Goal: Obtain resource: Download file/media

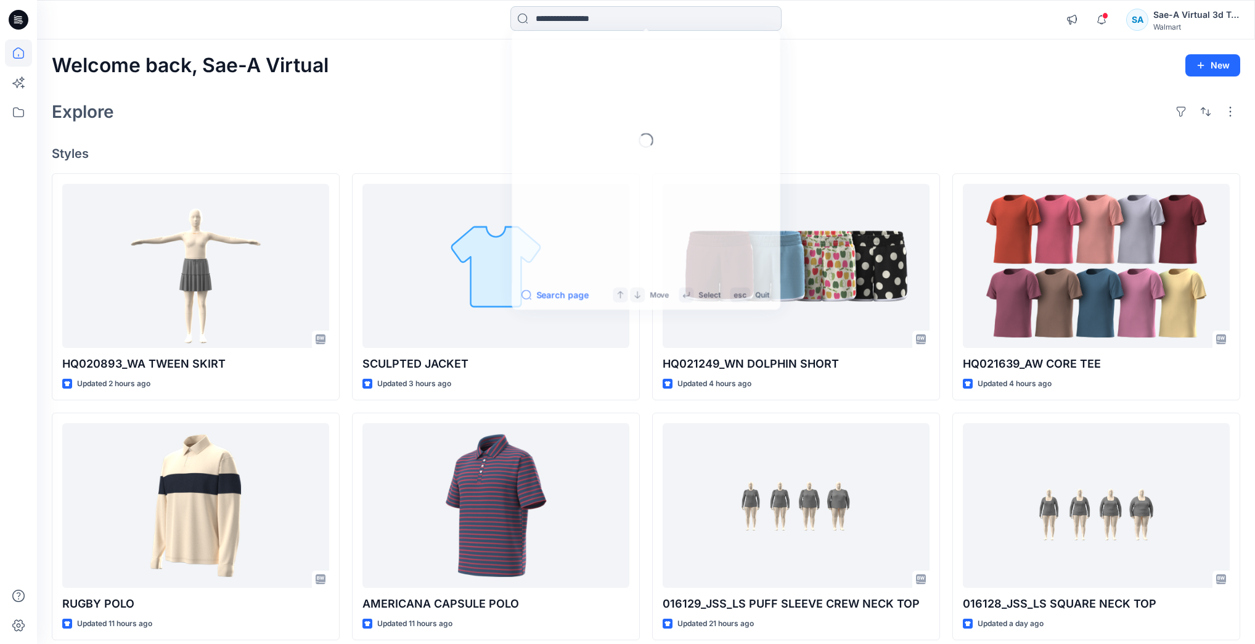
click at [601, 26] on input at bounding box center [646, 18] width 271 height 25
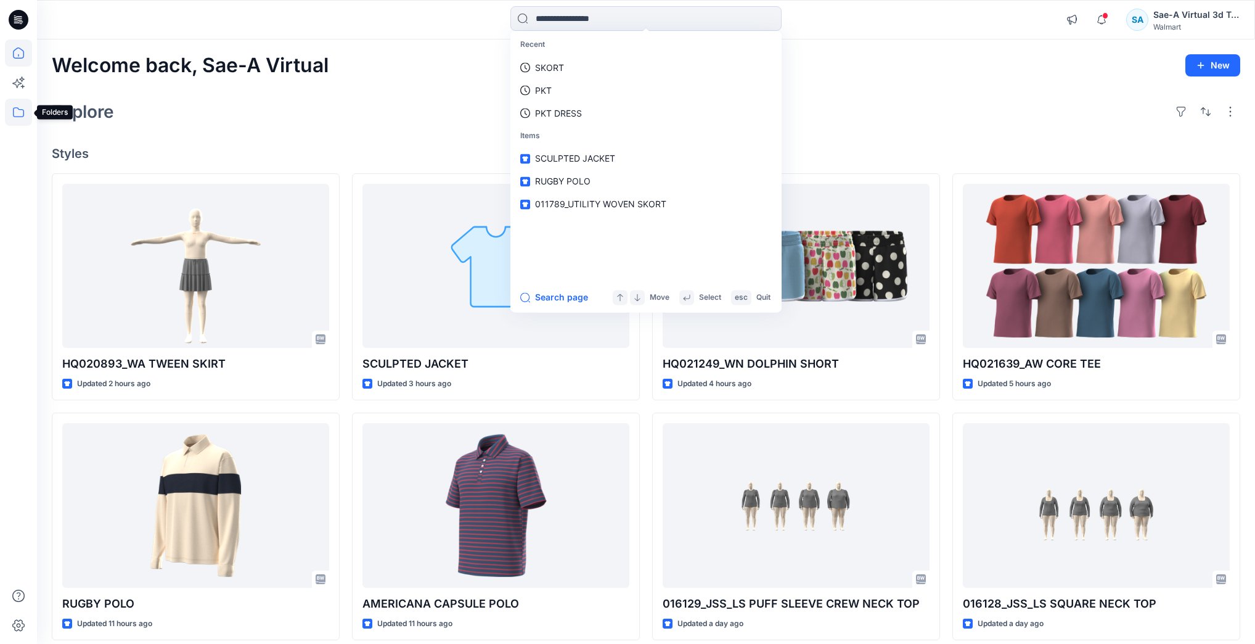
click at [23, 113] on icon at bounding box center [18, 112] width 11 height 10
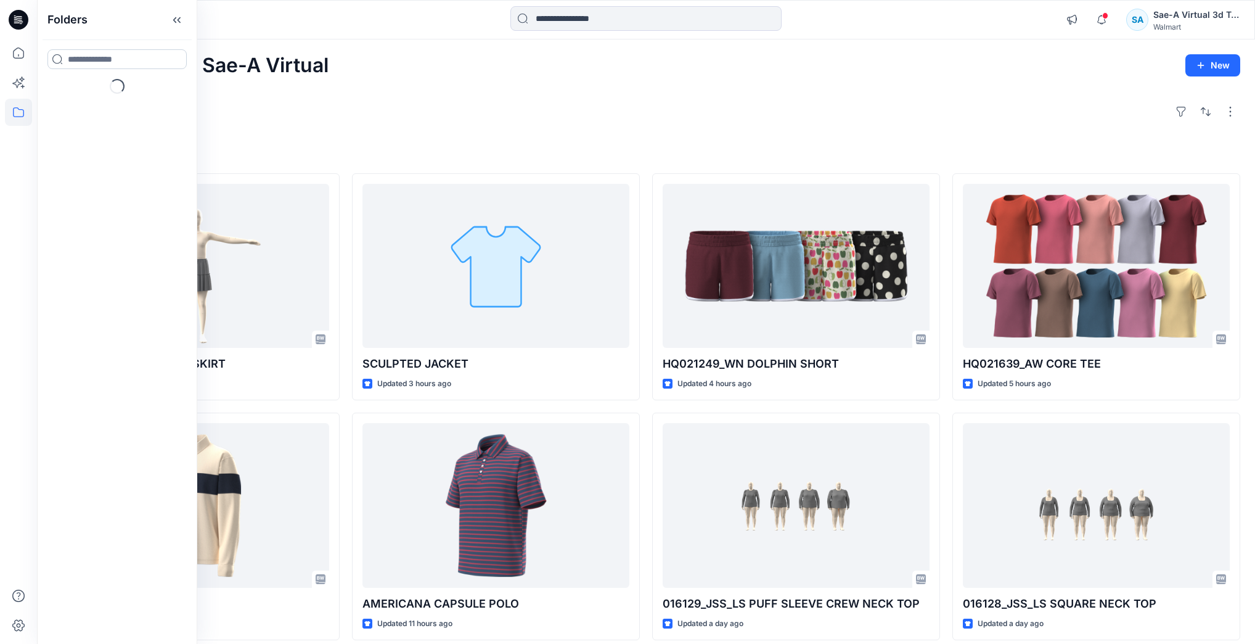
click at [121, 60] on input at bounding box center [116, 59] width 139 height 20
click at [75, 101] on div at bounding box center [117, 96] width 141 height 25
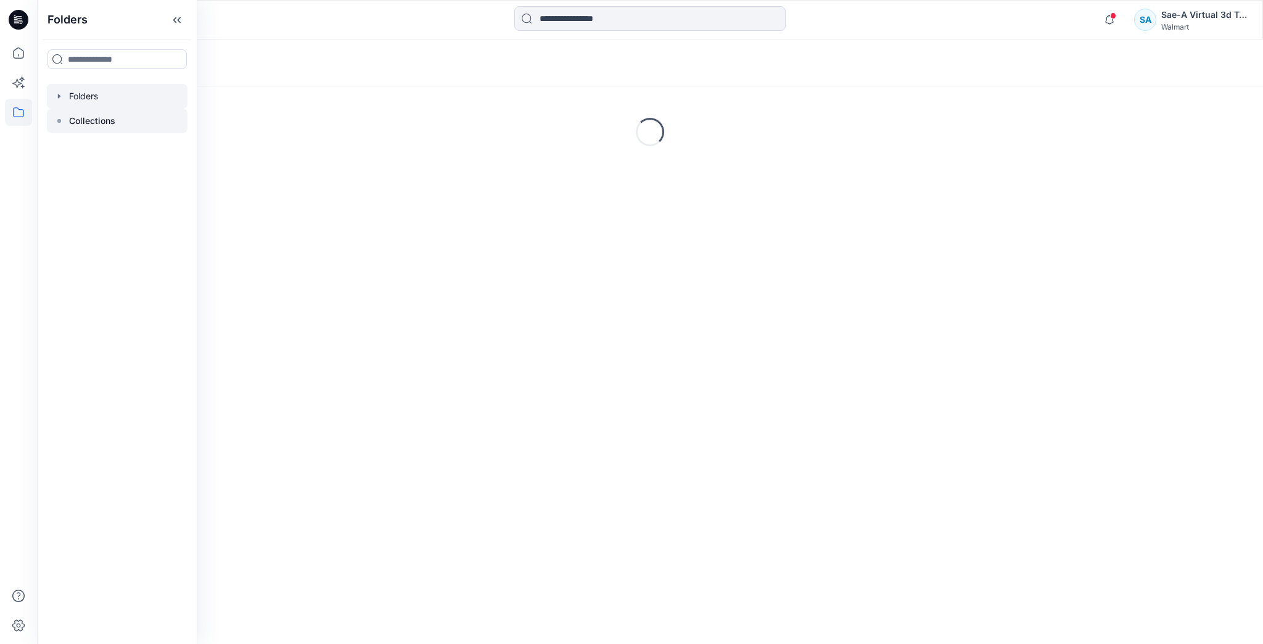
click at [99, 121] on p "Collections" at bounding box center [92, 120] width 46 height 15
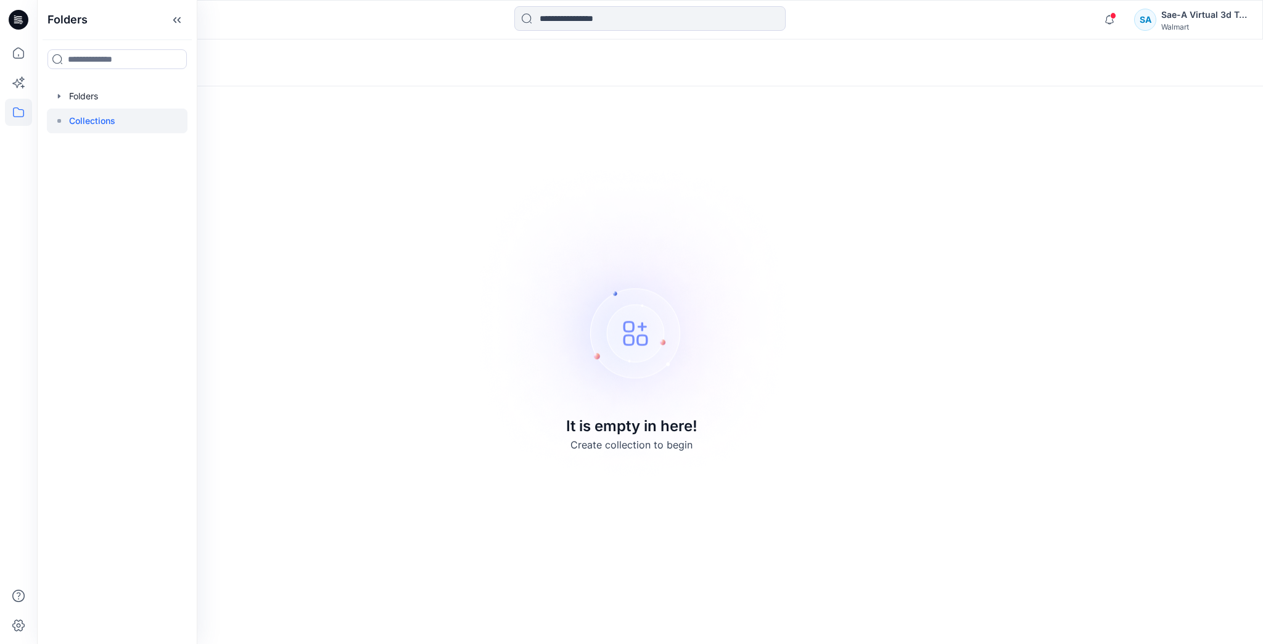
click at [41, 84] on div "Folders Folders Collections" at bounding box center [117, 322] width 160 height 644
click at [65, 91] on div at bounding box center [117, 96] width 141 height 25
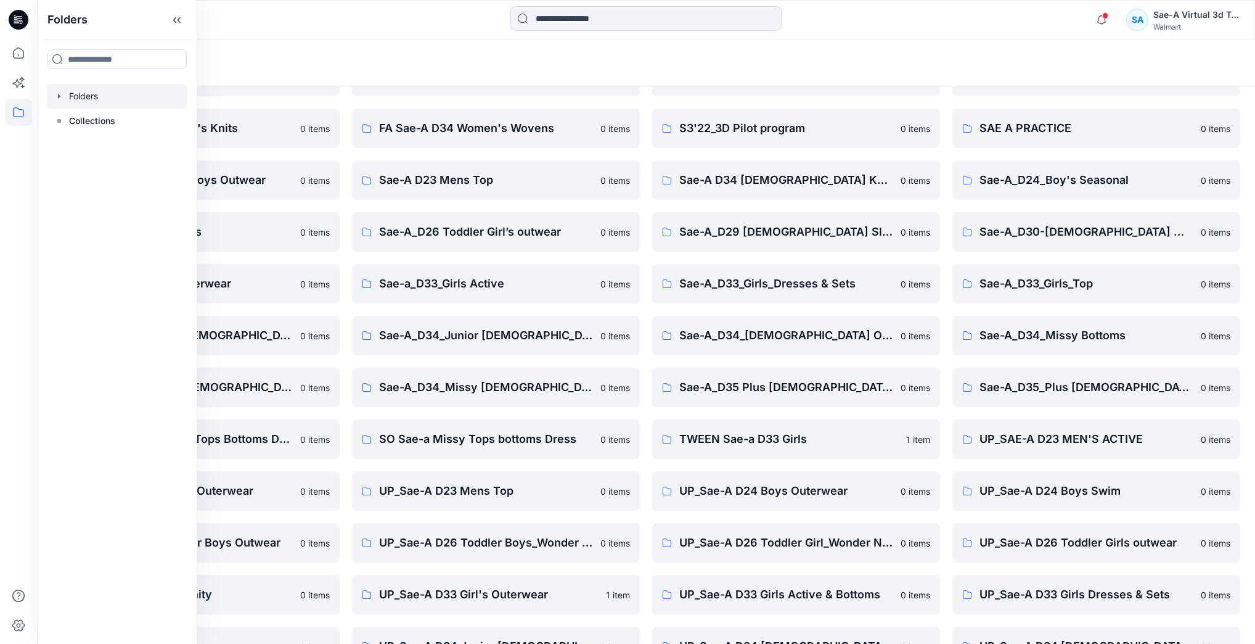
scroll to position [148, 0]
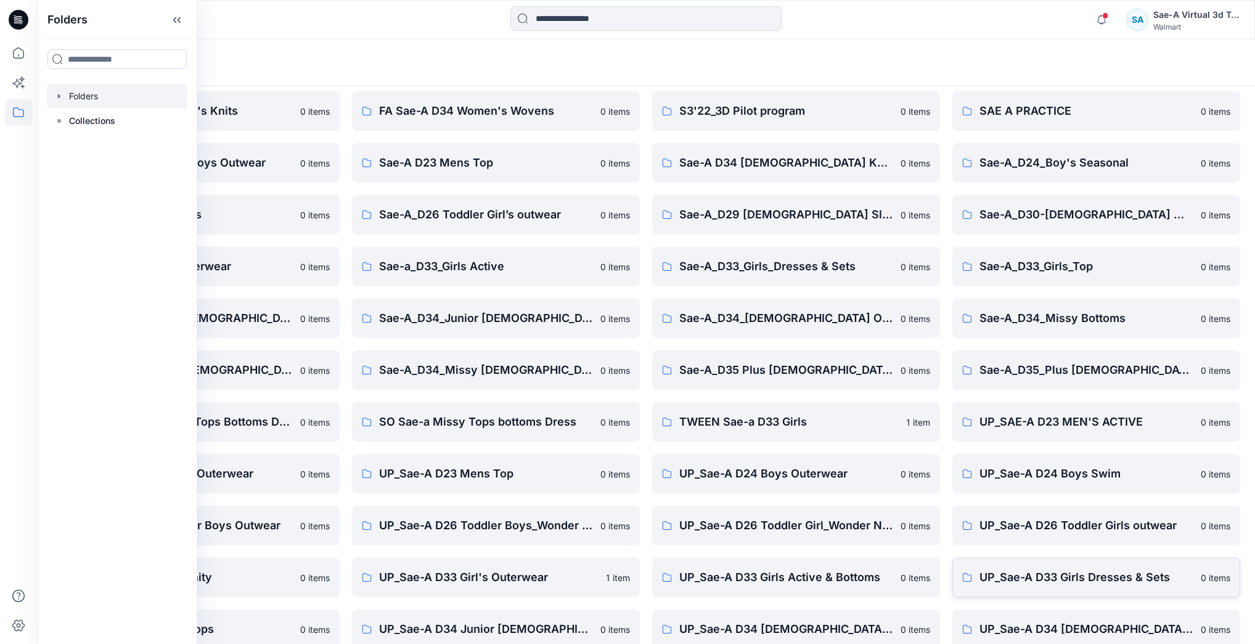
click at [1051, 578] on p "UP_Sae-A D33 Girls Dresses & Sets" at bounding box center [1087, 576] width 214 height 17
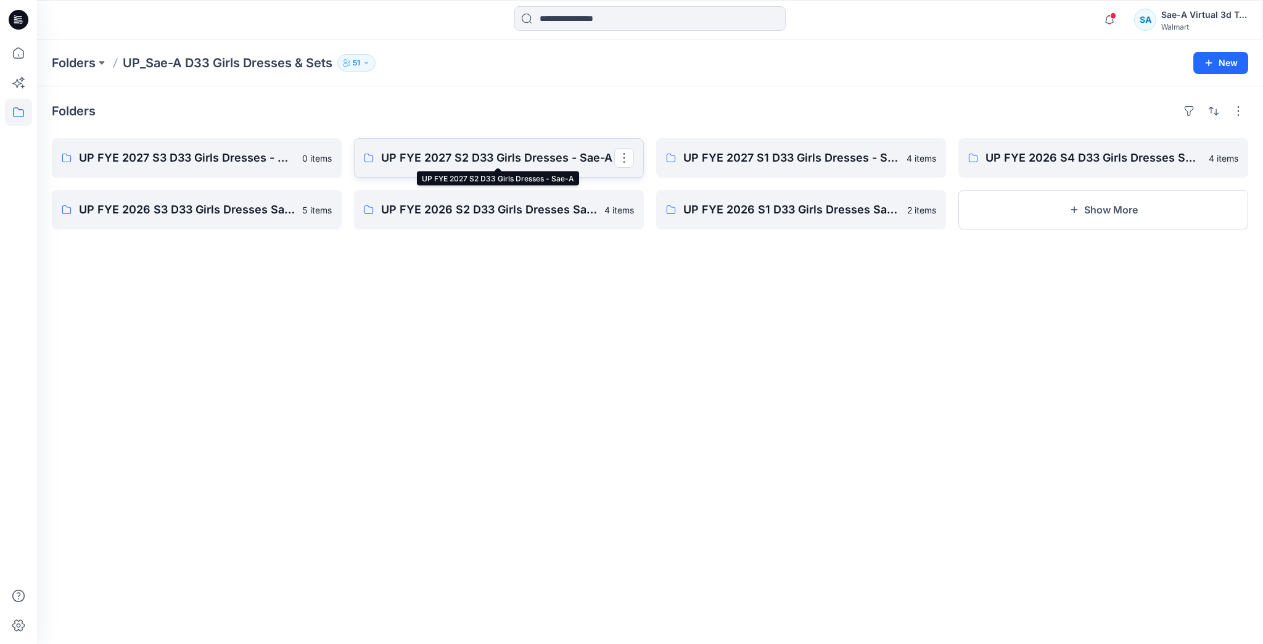
click at [506, 151] on p "UP FYE 2027 S2 D33 Girls Dresses - Sae-A" at bounding box center [497, 157] width 233 height 17
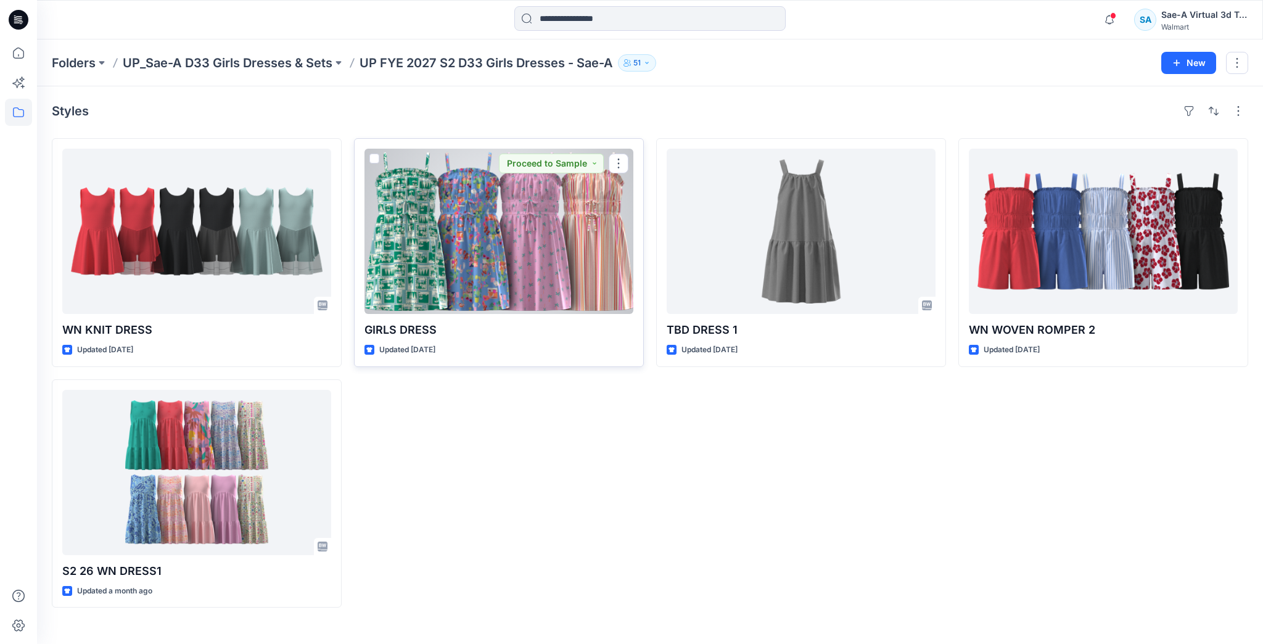
click at [533, 244] on div at bounding box center [498, 231] width 269 height 165
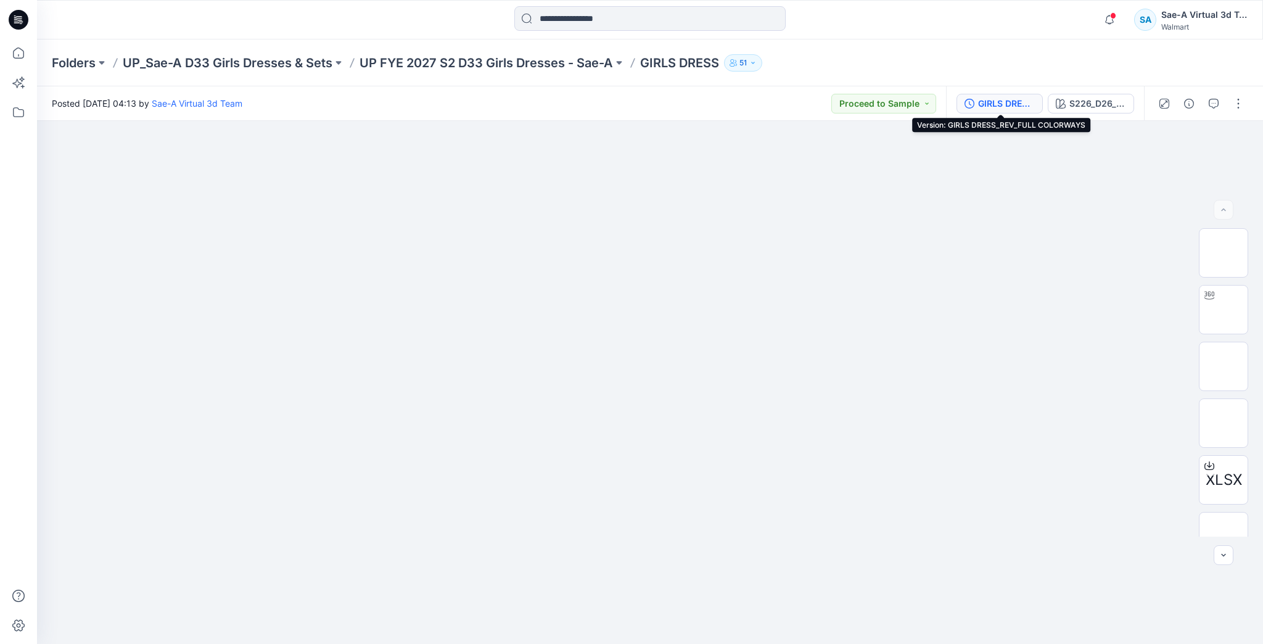
click at [994, 105] on div "GIRLS DRESS_REV_FULL COLORWAYS" at bounding box center [1006, 104] width 57 height 14
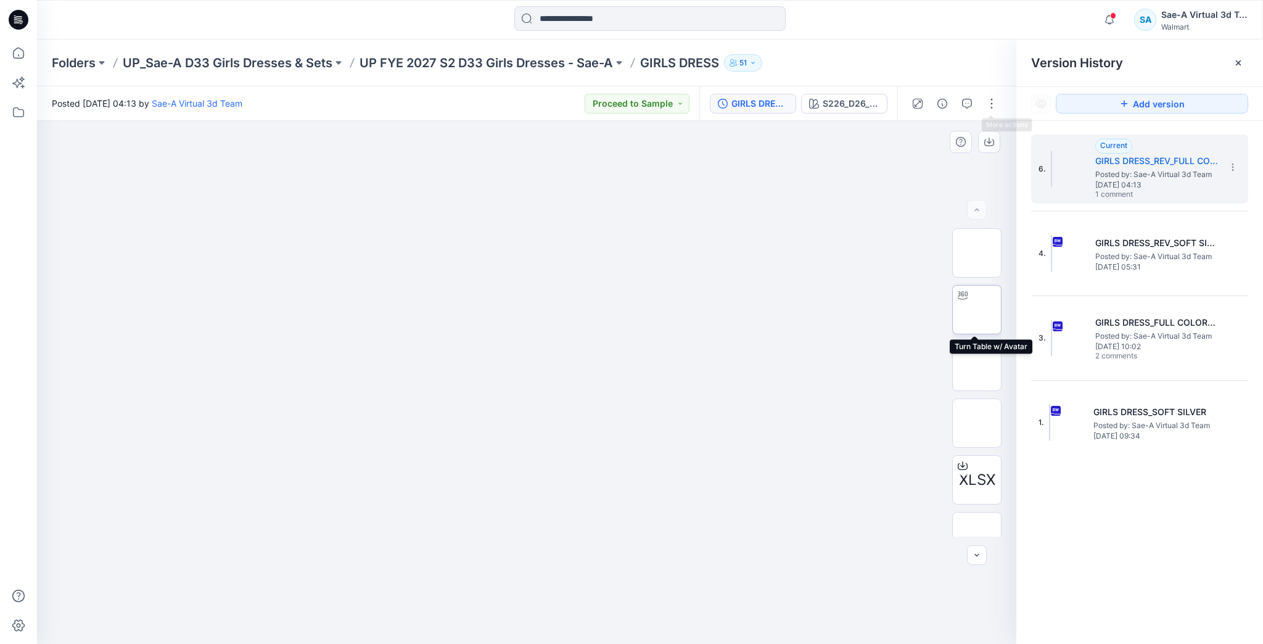
click at [977, 310] on img at bounding box center [977, 310] width 0 height 0
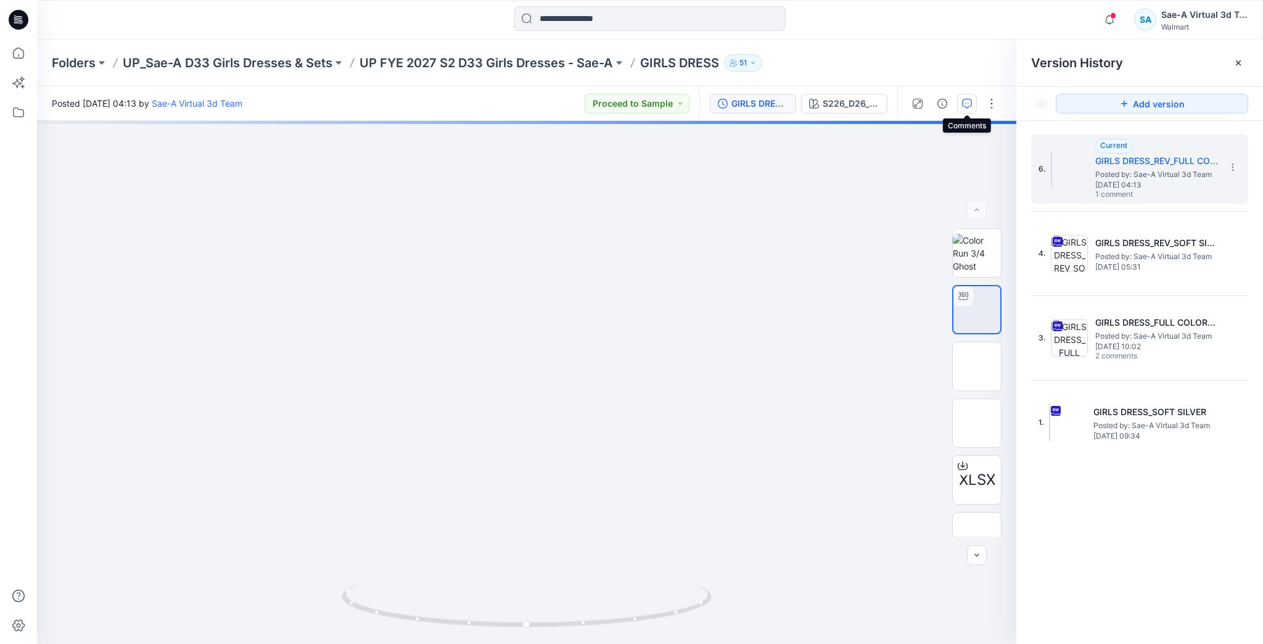
click at [961, 101] on button "button" at bounding box center [967, 104] width 20 height 20
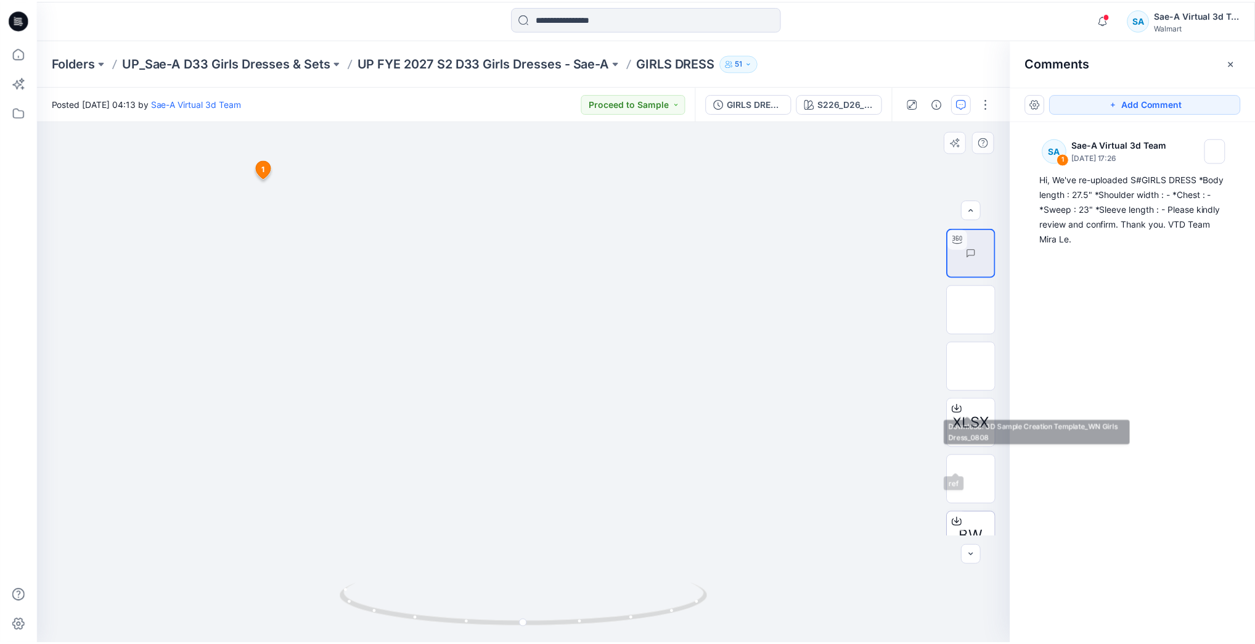
scroll to position [99, 0]
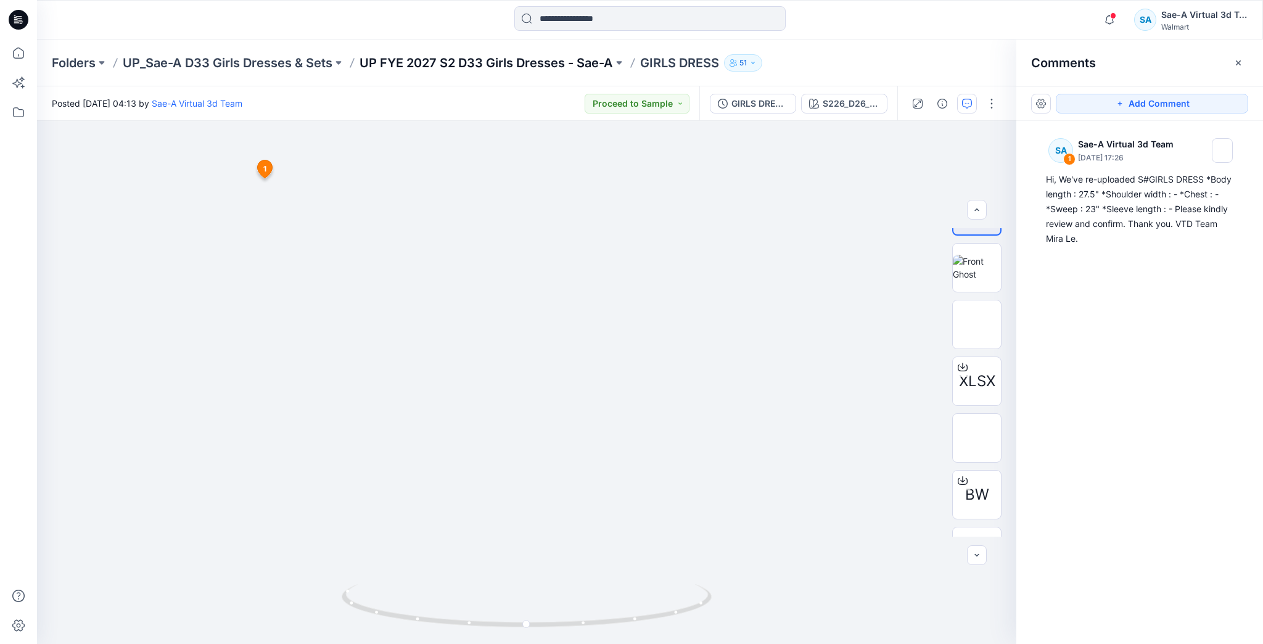
click at [551, 67] on p "UP FYE 2027 S2 D33 Girls Dresses - Sae-A" at bounding box center [485, 62] width 253 height 17
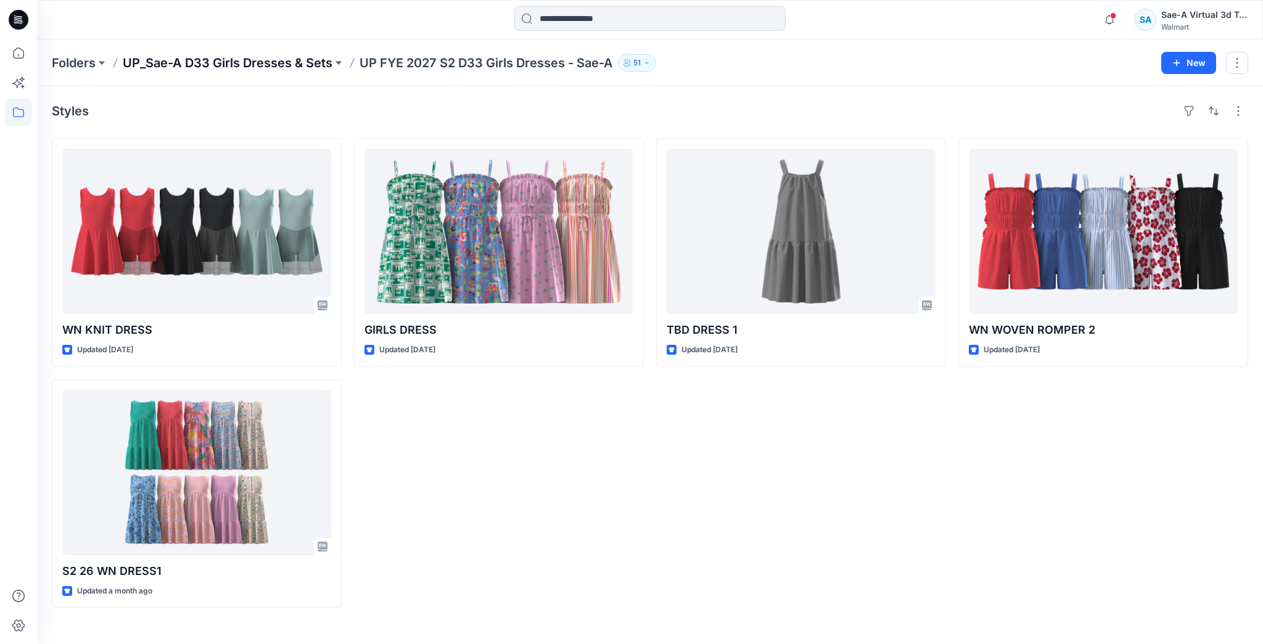
click at [324, 69] on p "UP_Sae-A D33 Girls Dresses & Sets" at bounding box center [228, 62] width 210 height 17
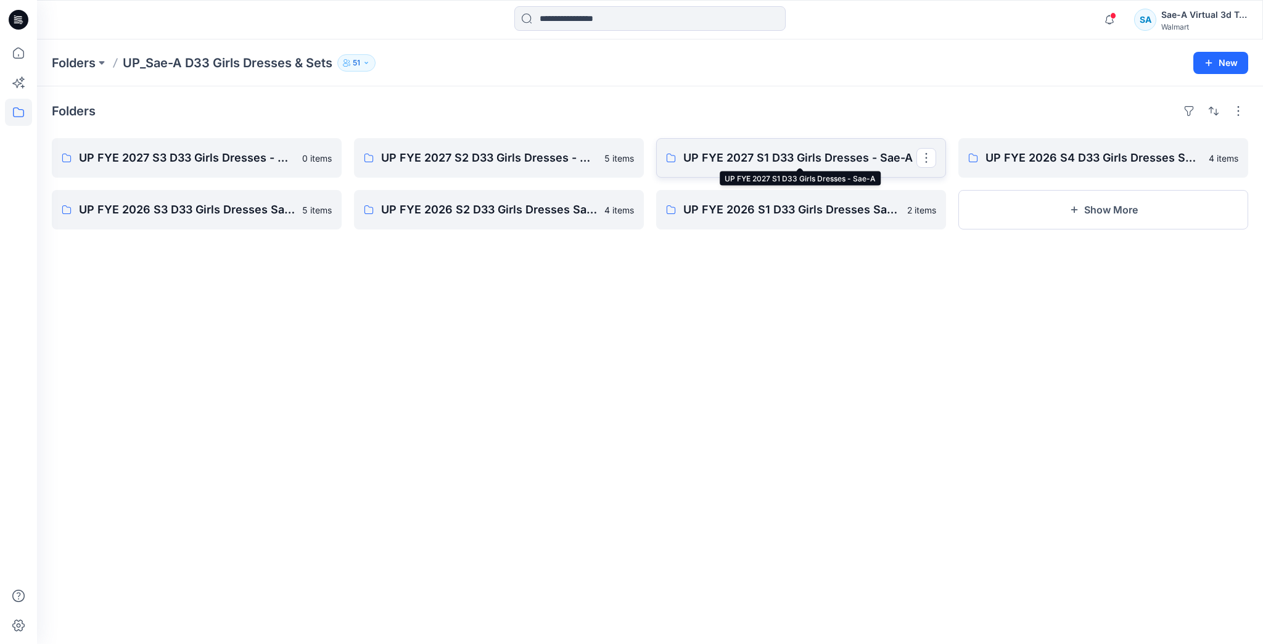
click at [723, 159] on p "UP FYE 2027 S1 D33 Girls Dresses - Sae-A" at bounding box center [799, 157] width 233 height 17
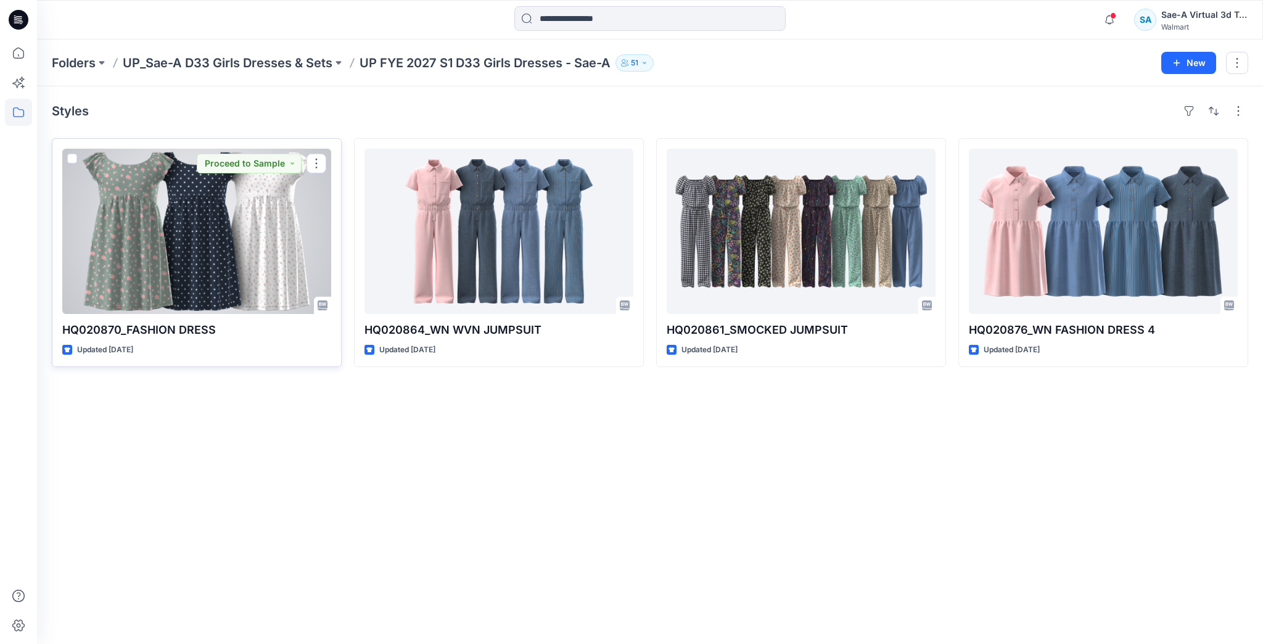
click at [232, 273] on div at bounding box center [196, 231] width 269 height 165
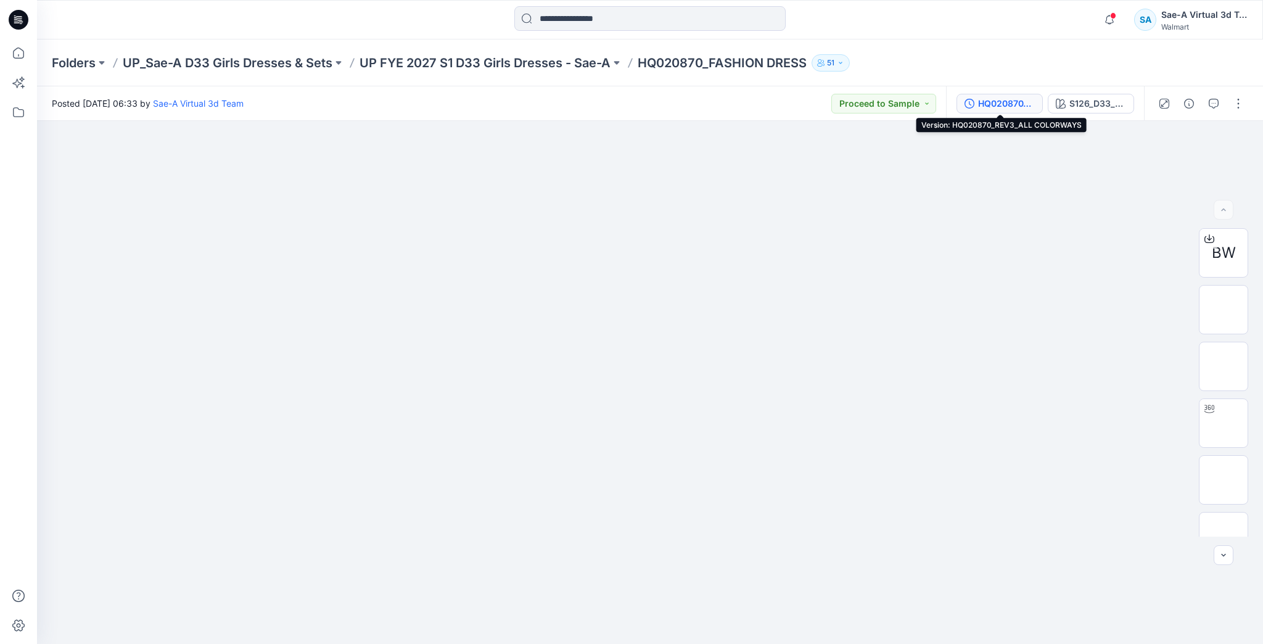
click at [1008, 104] on div "HQ020870_REV3_ALL COLORWAYS" at bounding box center [1006, 104] width 57 height 14
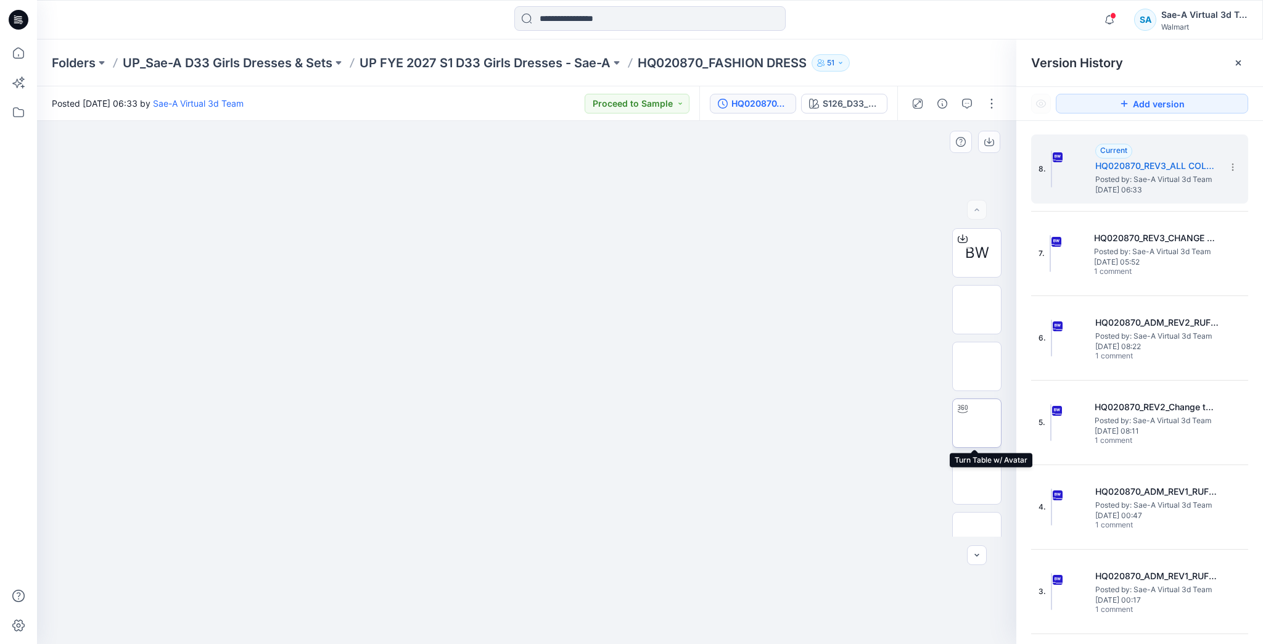
click at [963, 409] on icon at bounding box center [963, 409] width 10 height 10
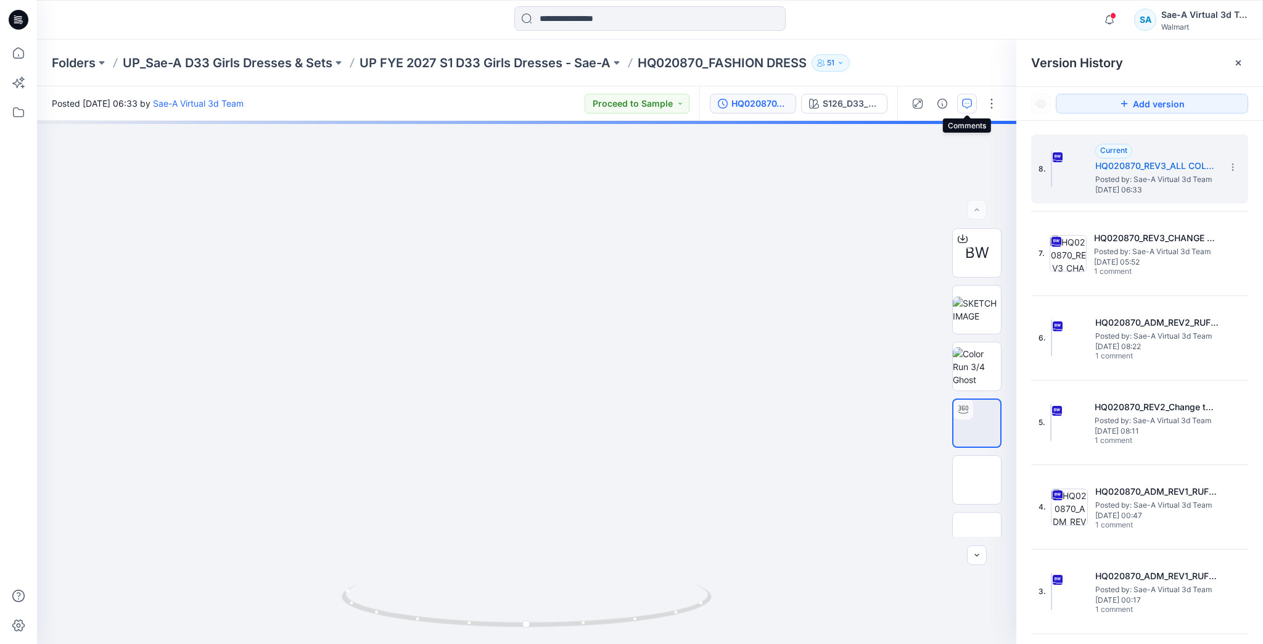
click at [963, 106] on icon "button" at bounding box center [967, 104] width 10 height 10
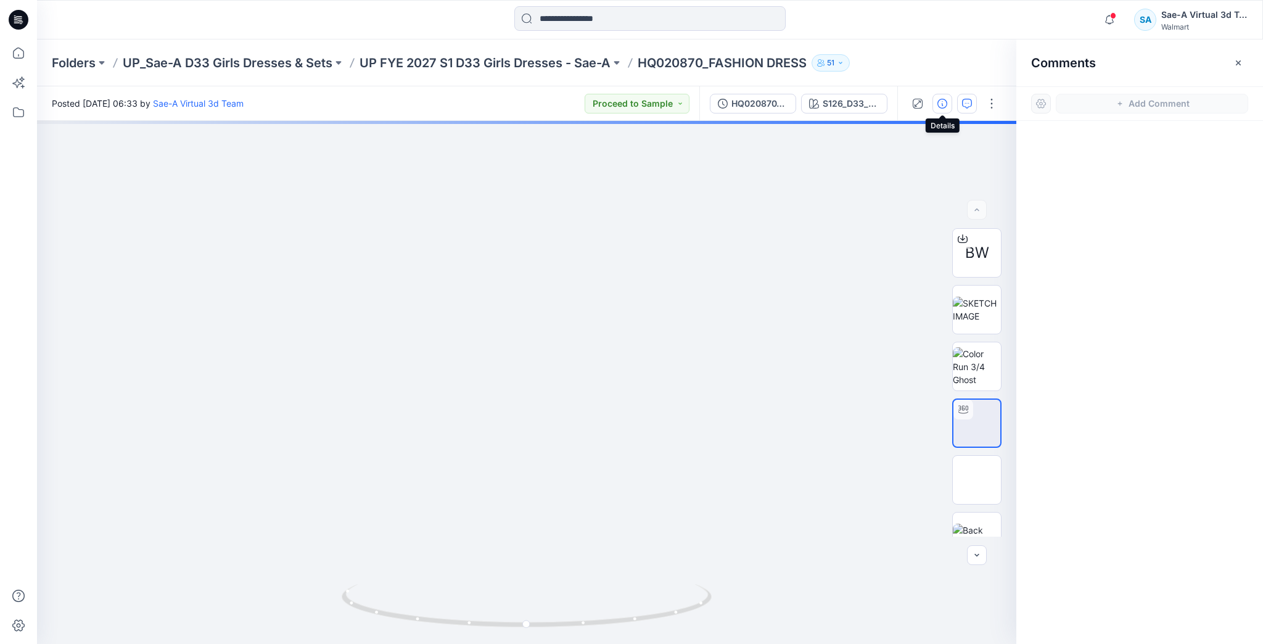
click at [948, 106] on button "button" at bounding box center [942, 104] width 20 height 20
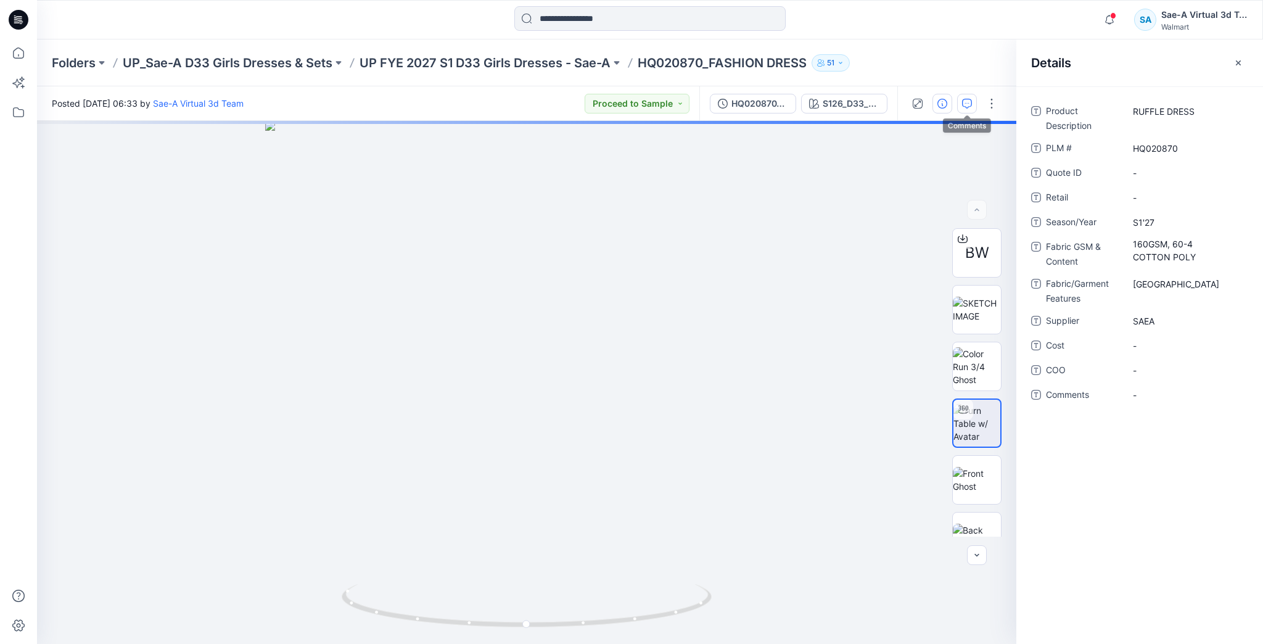
click at [959, 105] on button "button" at bounding box center [967, 104] width 20 height 20
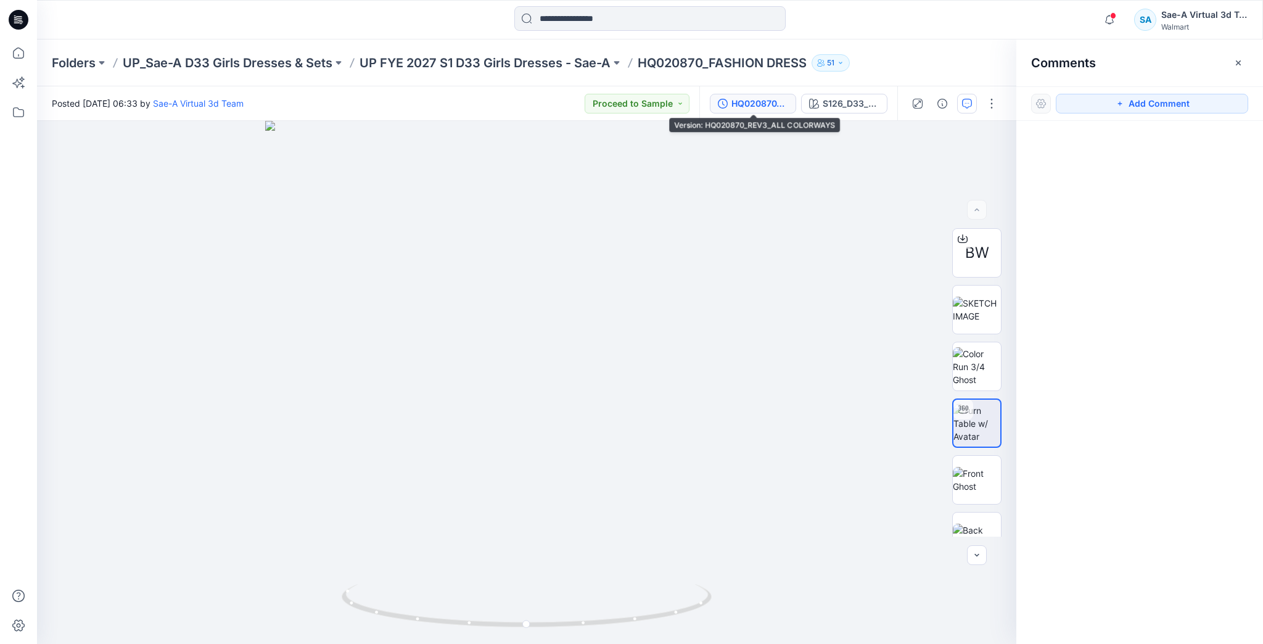
click at [764, 106] on div "HQ020870_REV3_ALL COLORWAYS" at bounding box center [759, 104] width 57 height 14
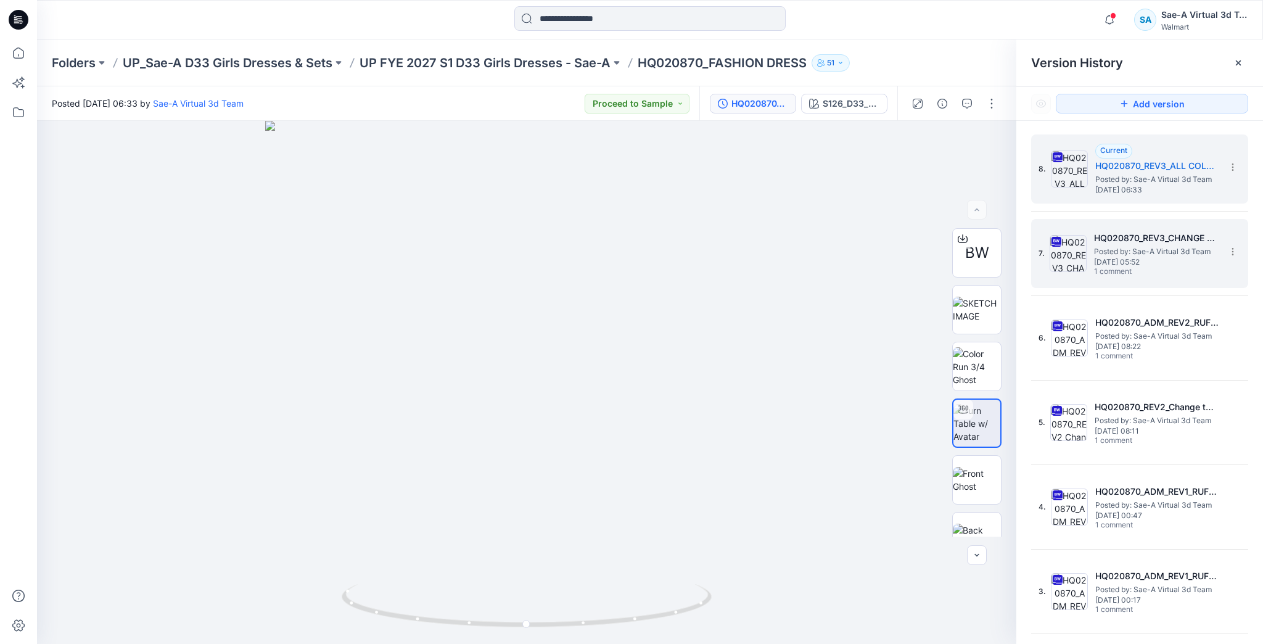
click at [1088, 252] on div "7. HQ020870_REV3_CHANGE TOP FRONT DESIGN Posted by: Sae-A Virtual 3d Team [DATE…" at bounding box center [1130, 253] width 185 height 59
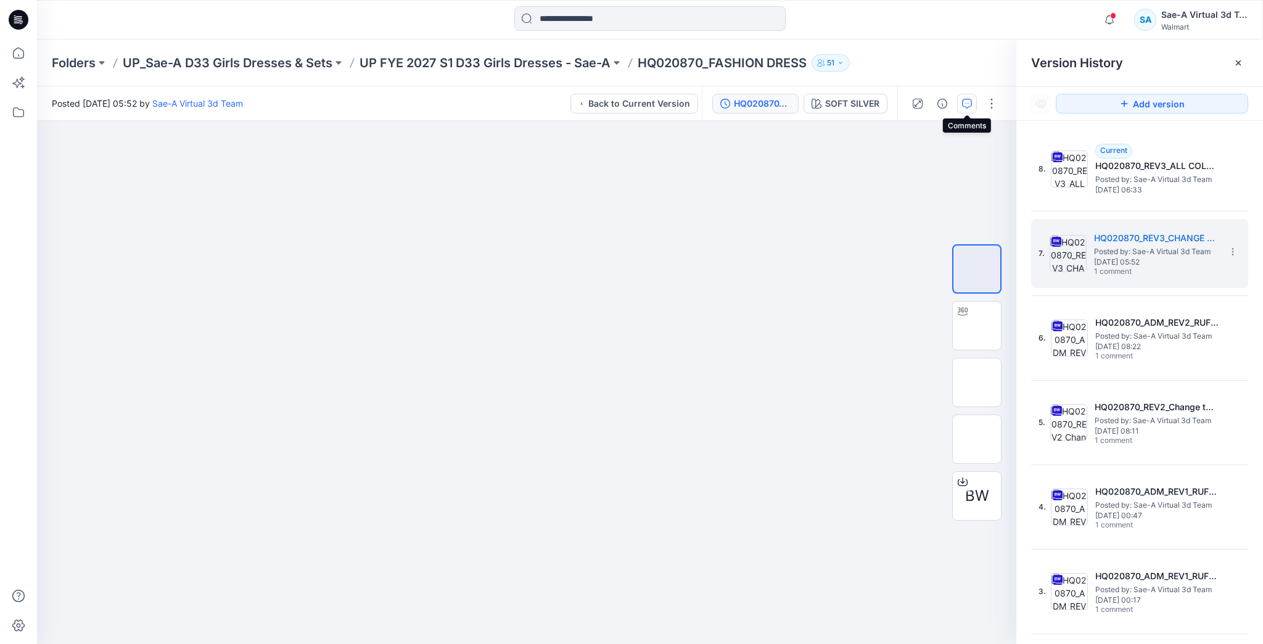
click at [966, 101] on icon "button" at bounding box center [967, 104] width 10 height 10
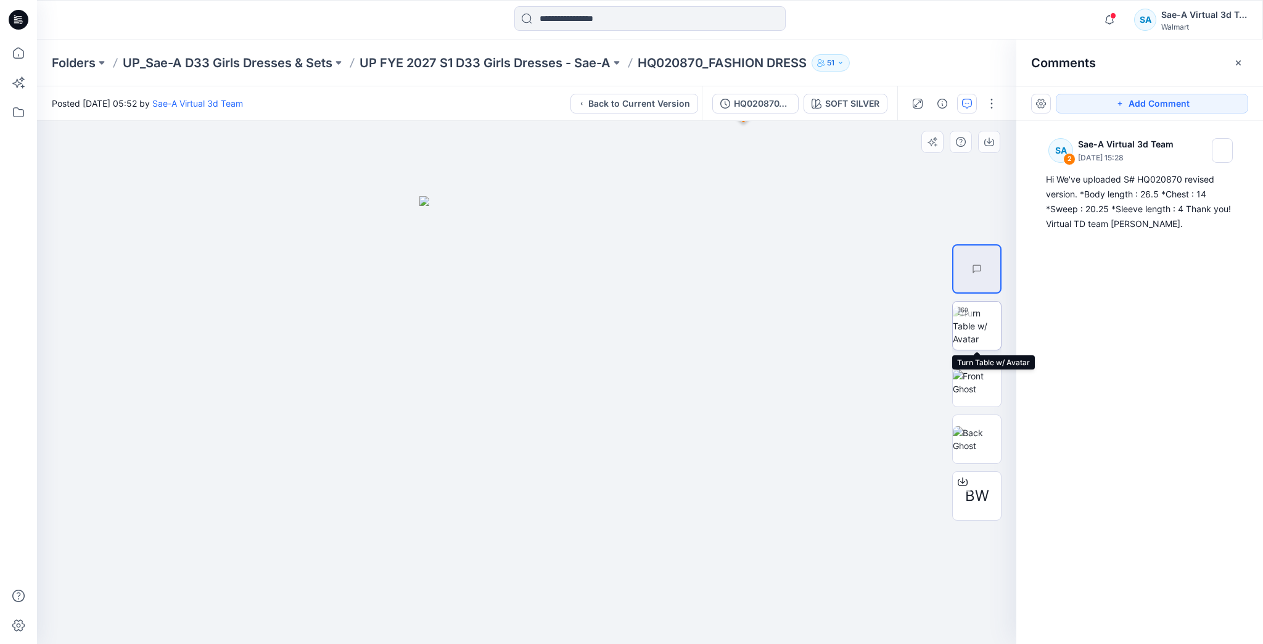
click at [982, 320] on img at bounding box center [977, 325] width 48 height 39
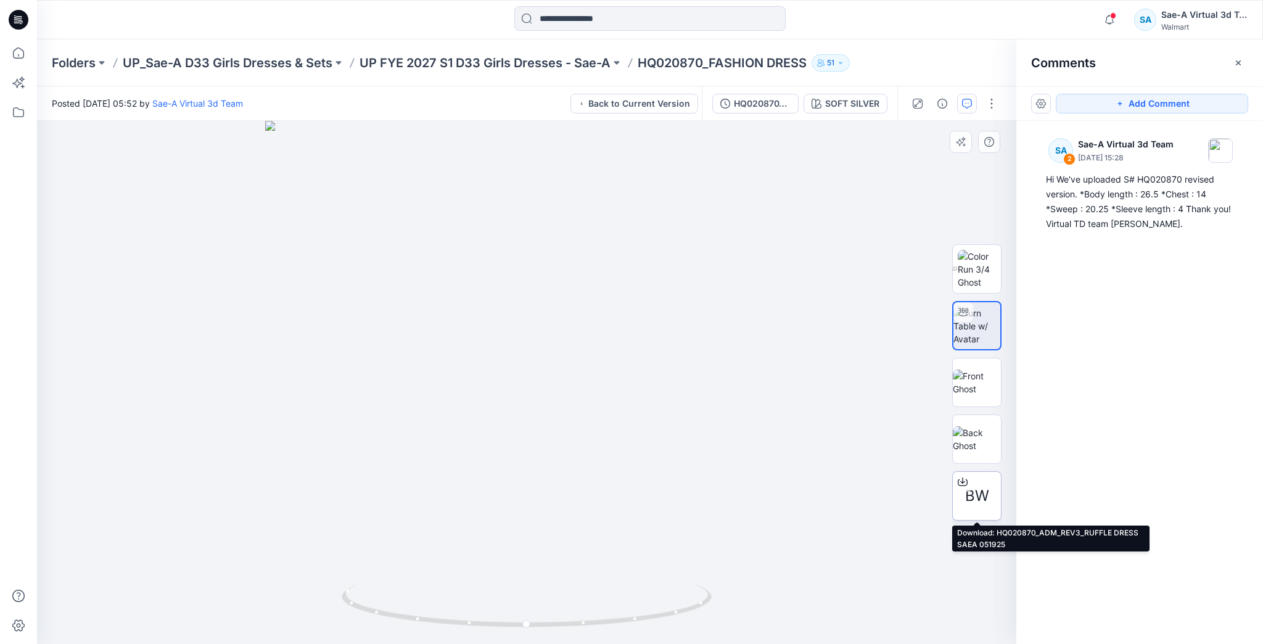
click at [960, 482] on icon at bounding box center [963, 482] width 10 height 10
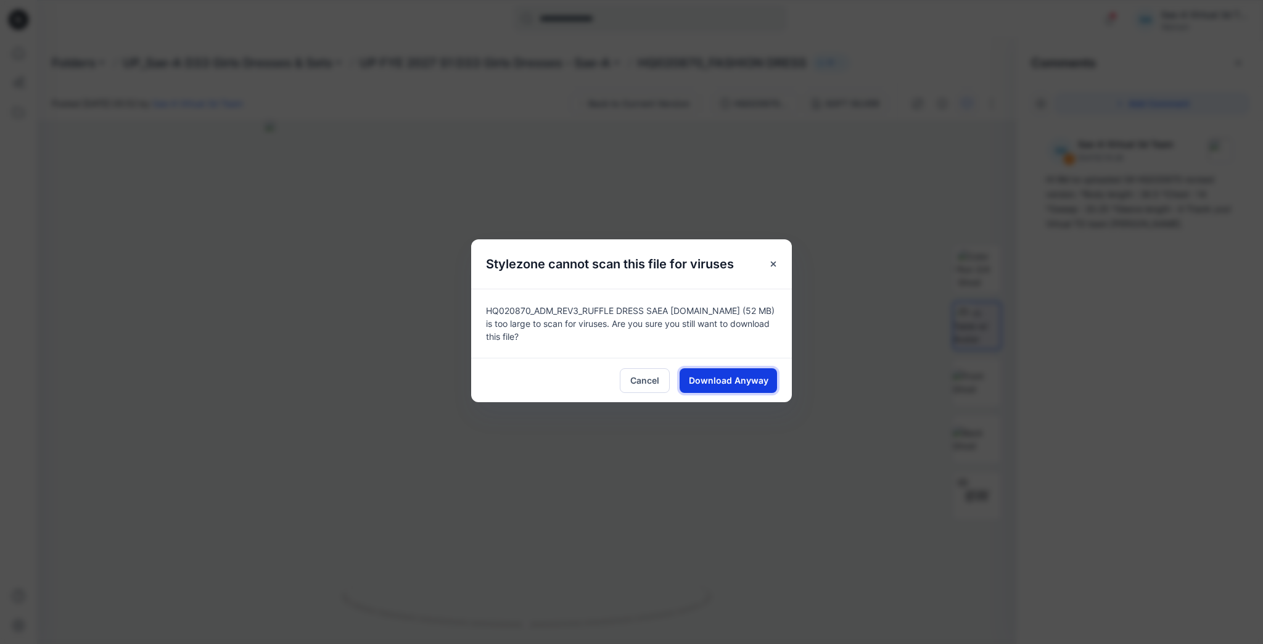
click at [723, 381] on span "Download Anyway" at bounding box center [729, 380] width 80 height 13
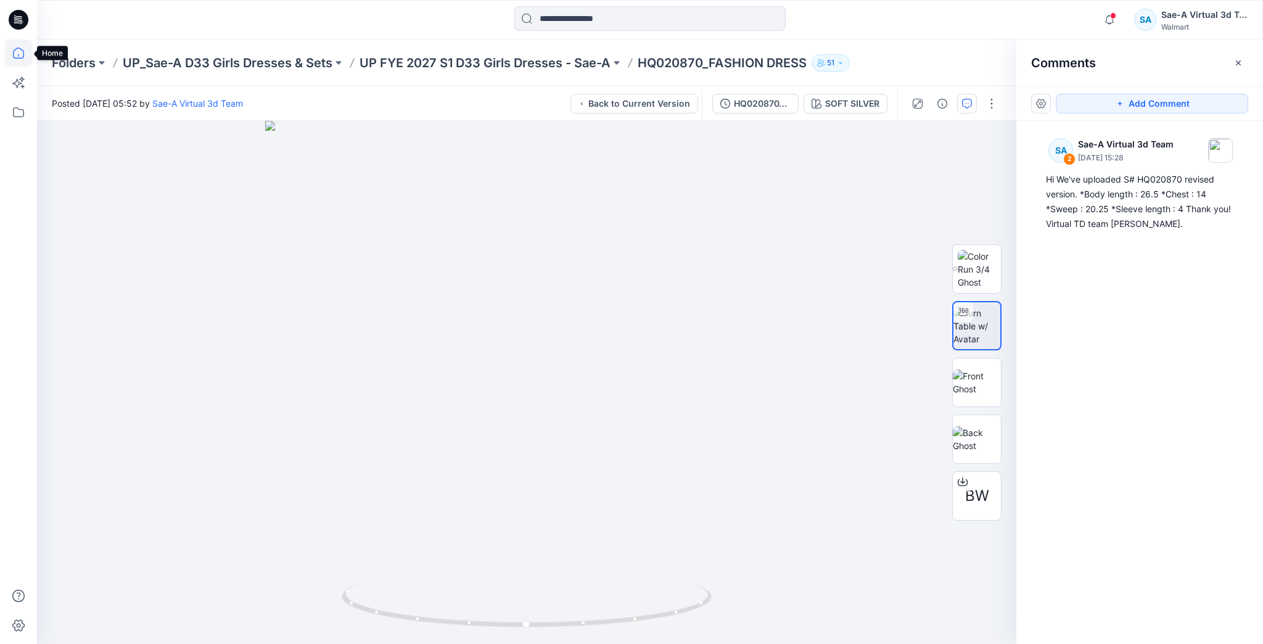
drag, startPoint x: 22, startPoint y: 47, endPoint x: 30, endPoint y: 49, distance: 8.8
click at [22, 47] on icon at bounding box center [18, 52] width 27 height 27
